Goal: Task Accomplishment & Management: Use online tool/utility

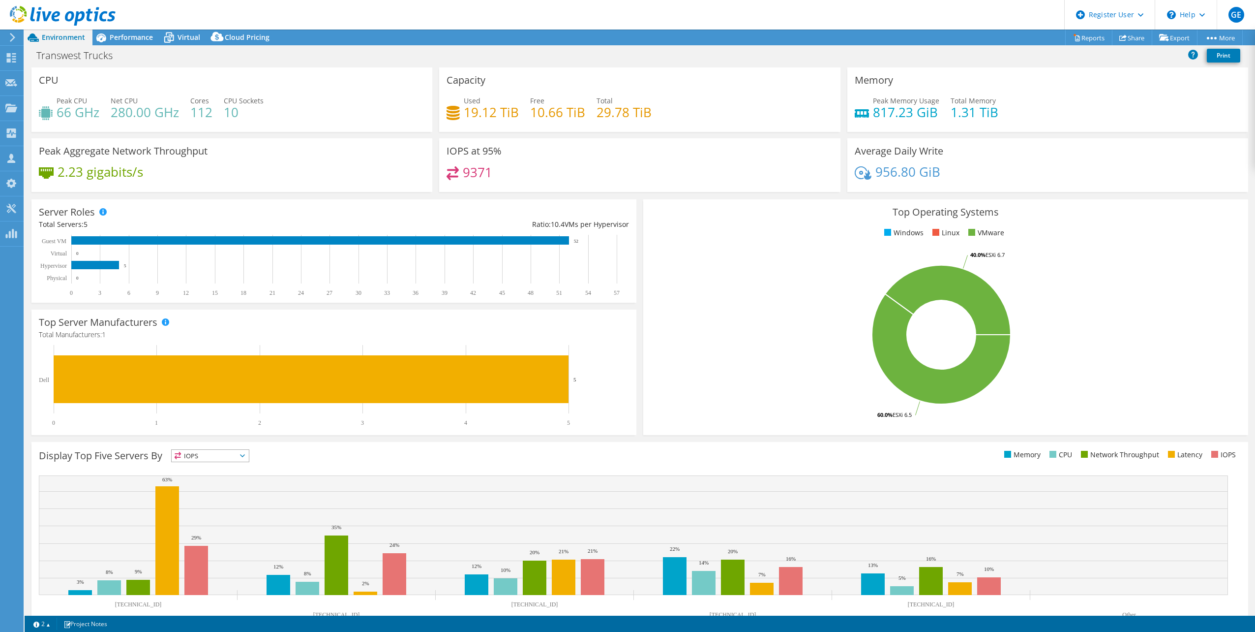
select select "USWest"
select select "USD"
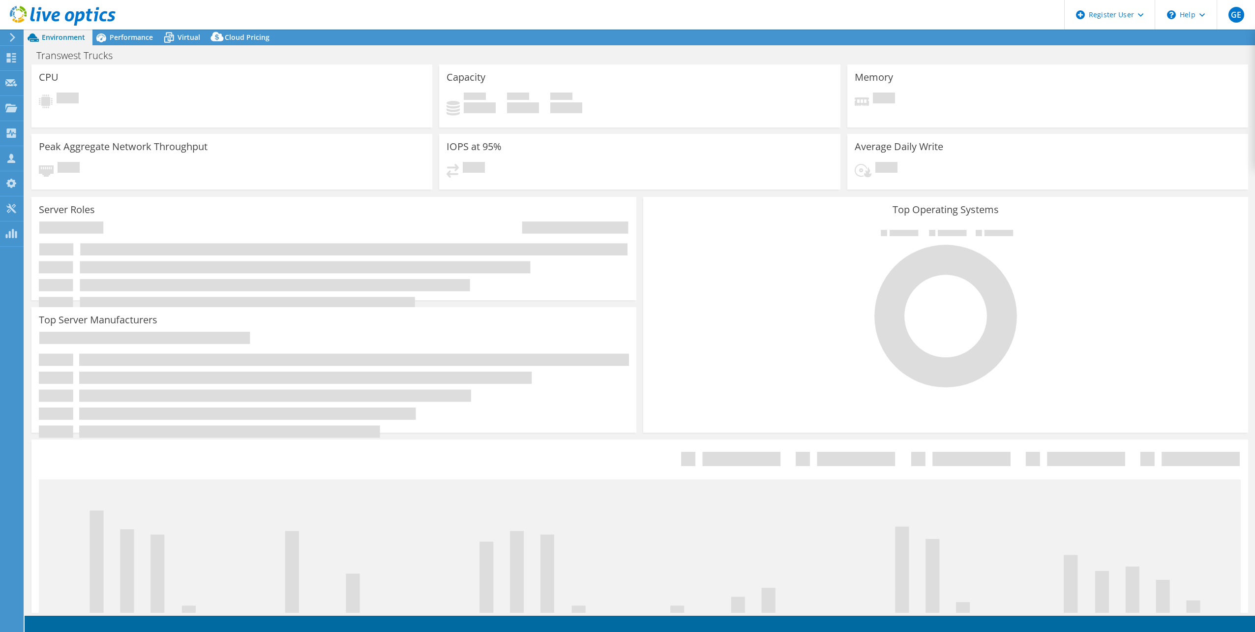
select select "USWest"
select select "USD"
